Goal: Task Accomplishment & Management: Manage account settings

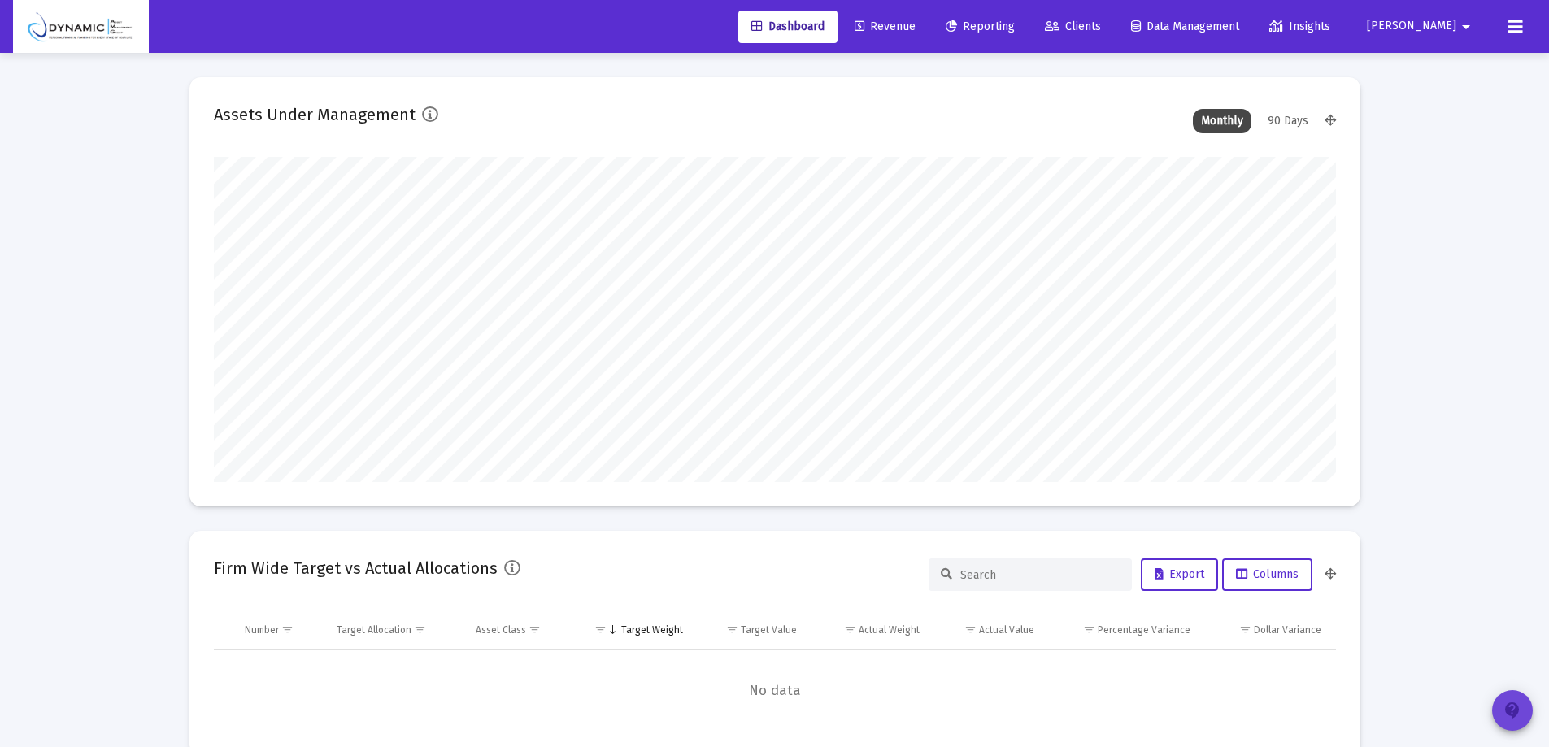
click at [1514, 709] on mat-icon "contact_support" at bounding box center [1512, 711] width 20 height 20
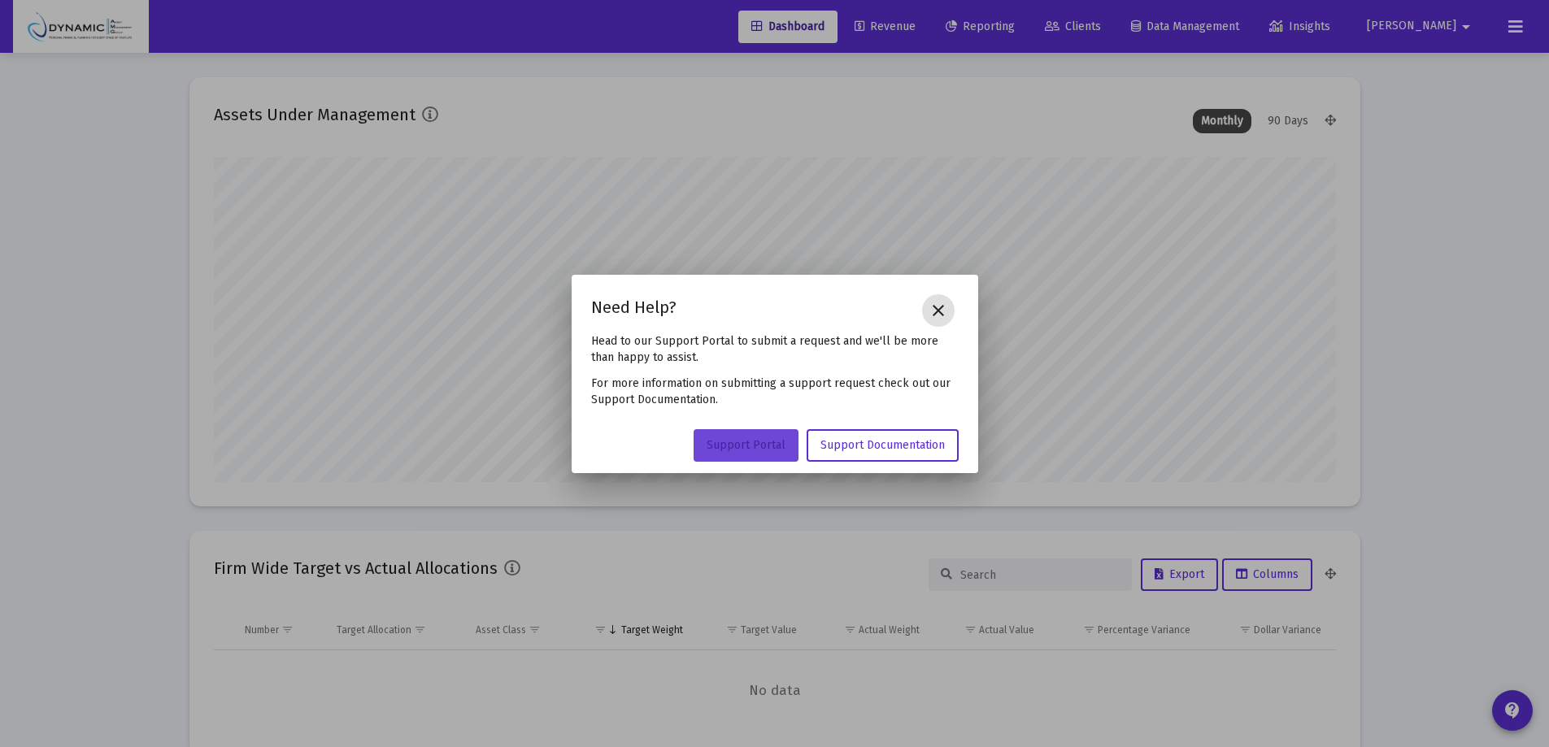
click at [730, 439] on span "Support Portal" at bounding box center [745, 445] width 79 height 14
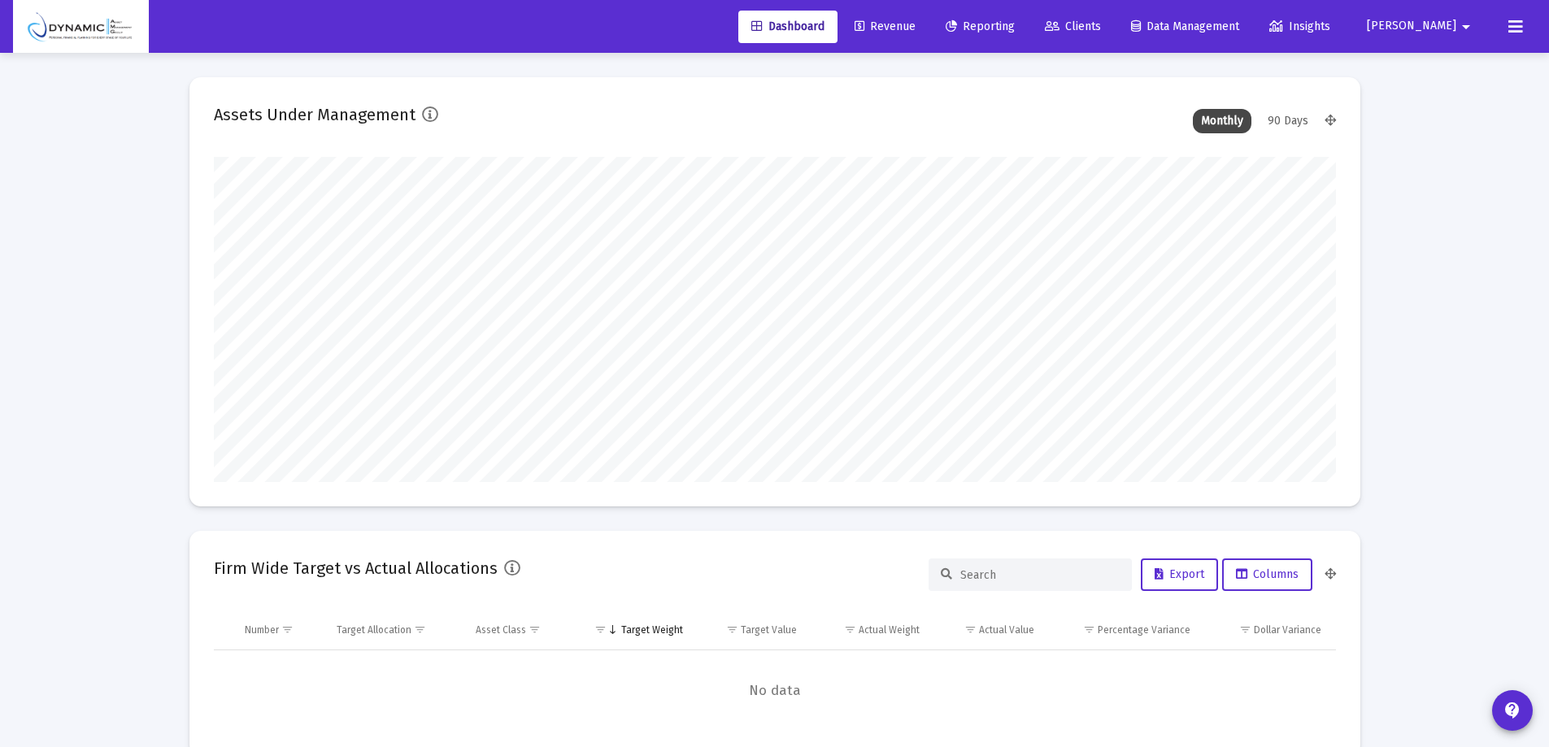
scroll to position [325, 1122]
click at [1459, 26] on mat-icon "arrow_drop_down" at bounding box center [1466, 27] width 20 height 33
type input "2025-10-13"
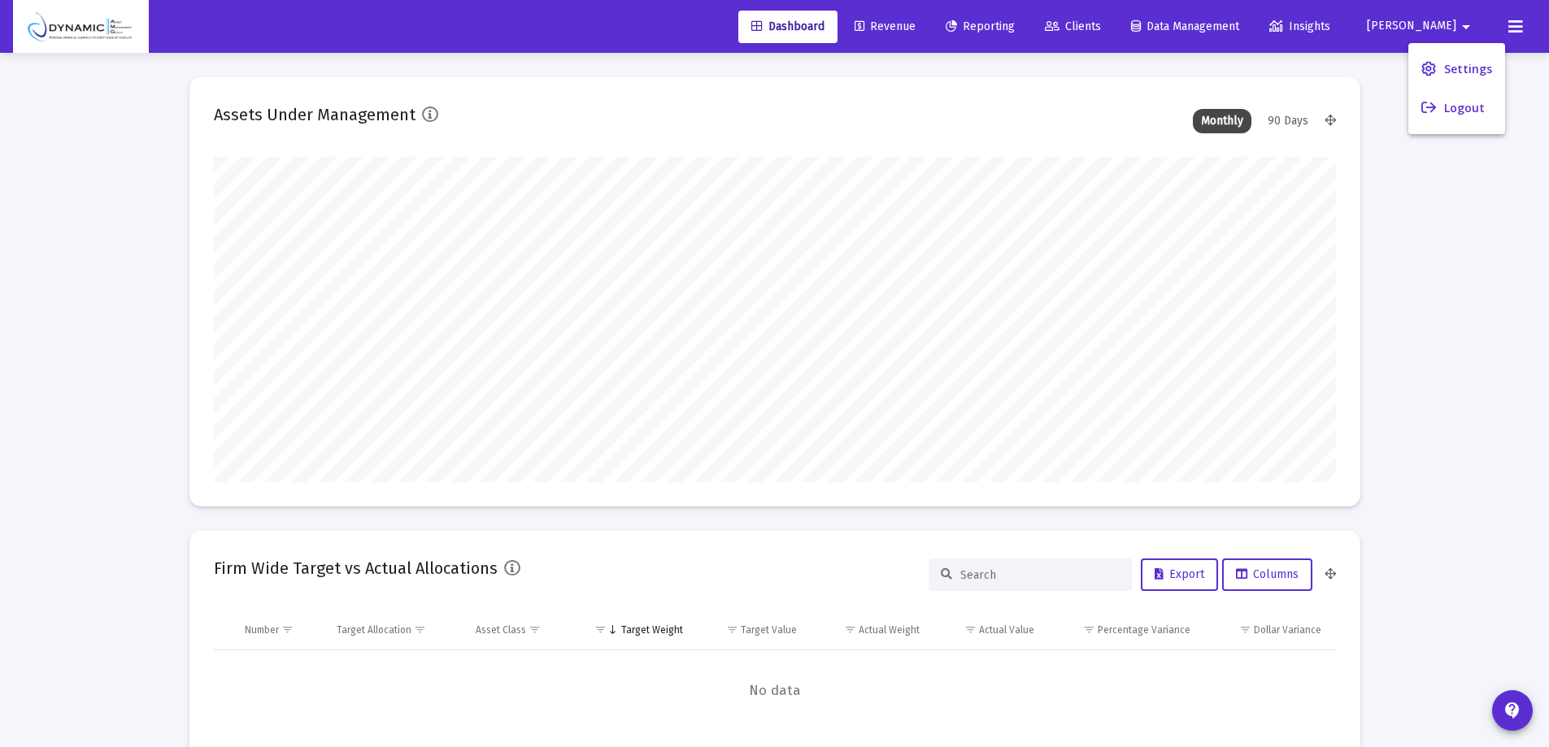
scroll to position [325, 524]
click at [1457, 108] on button "Logout" at bounding box center [1456, 108] width 97 height 39
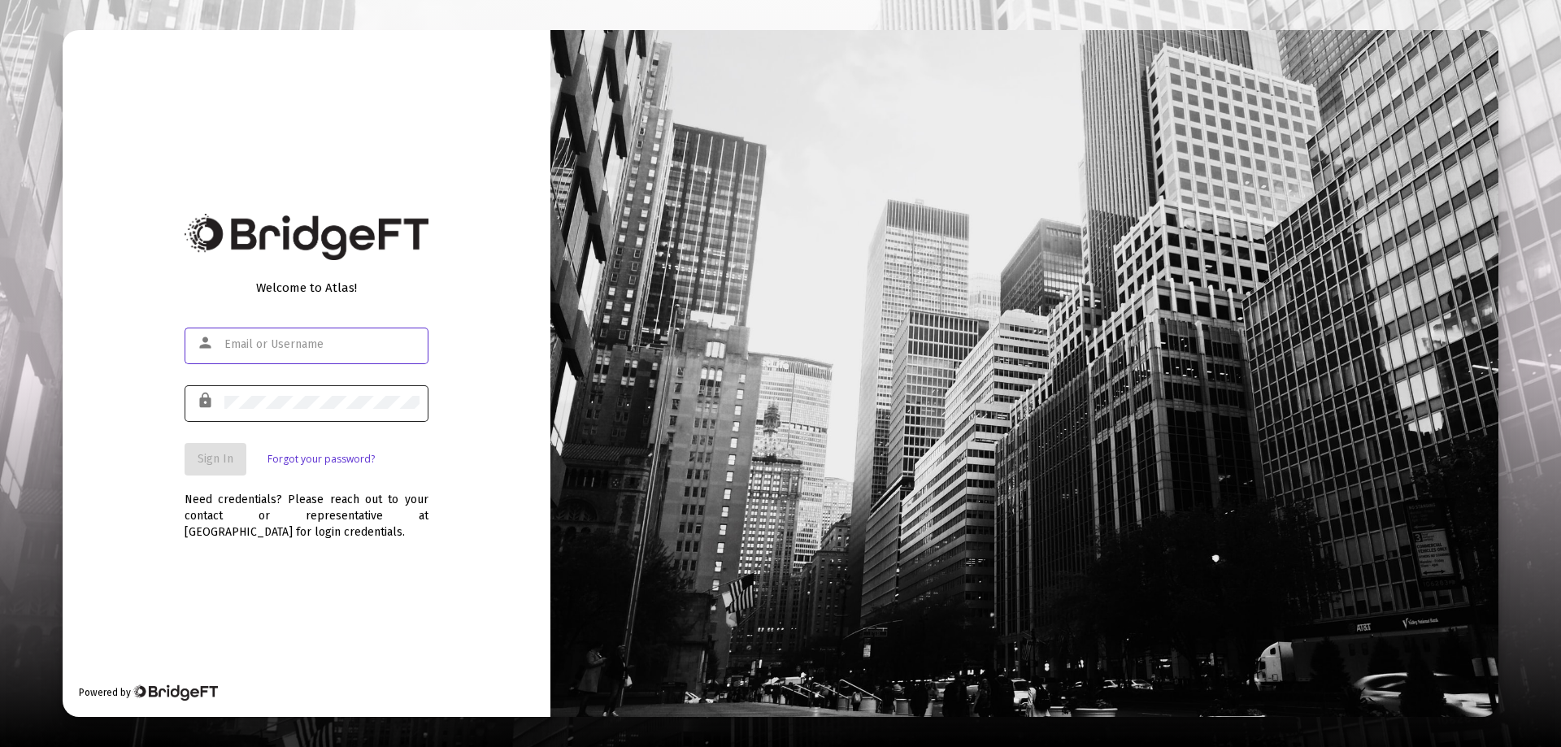
type input "[PERSON_NAME][EMAIL_ADDRESS][DOMAIN_NAME]"
click at [250, 393] on div at bounding box center [321, 402] width 195 height 40
click at [203, 402] on mat-icon "lock" at bounding box center [207, 401] width 20 height 20
